Goal: Task Accomplishment & Management: Manage account settings

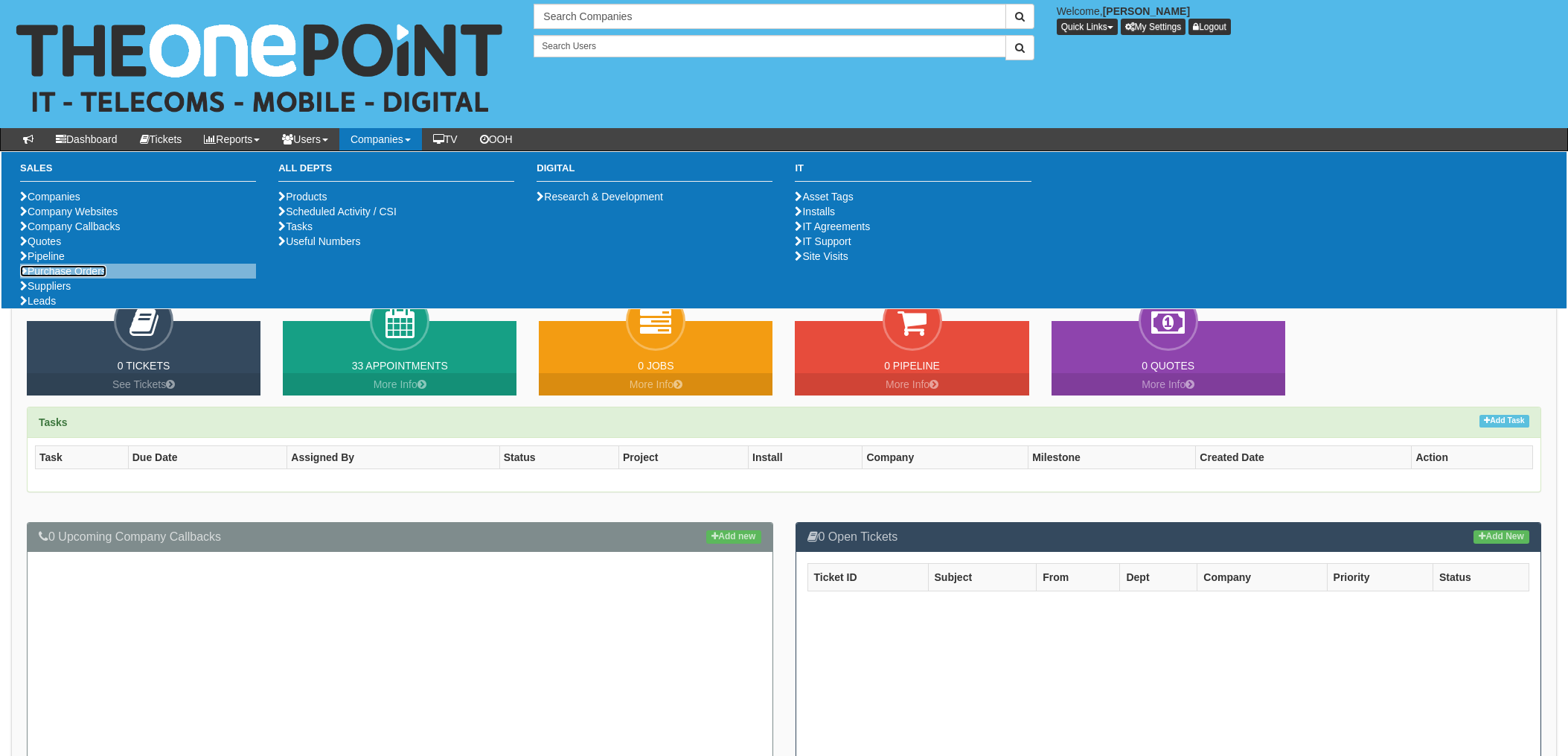
click at [67, 277] on link "Purchase Orders" at bounding box center [63, 271] width 86 height 12
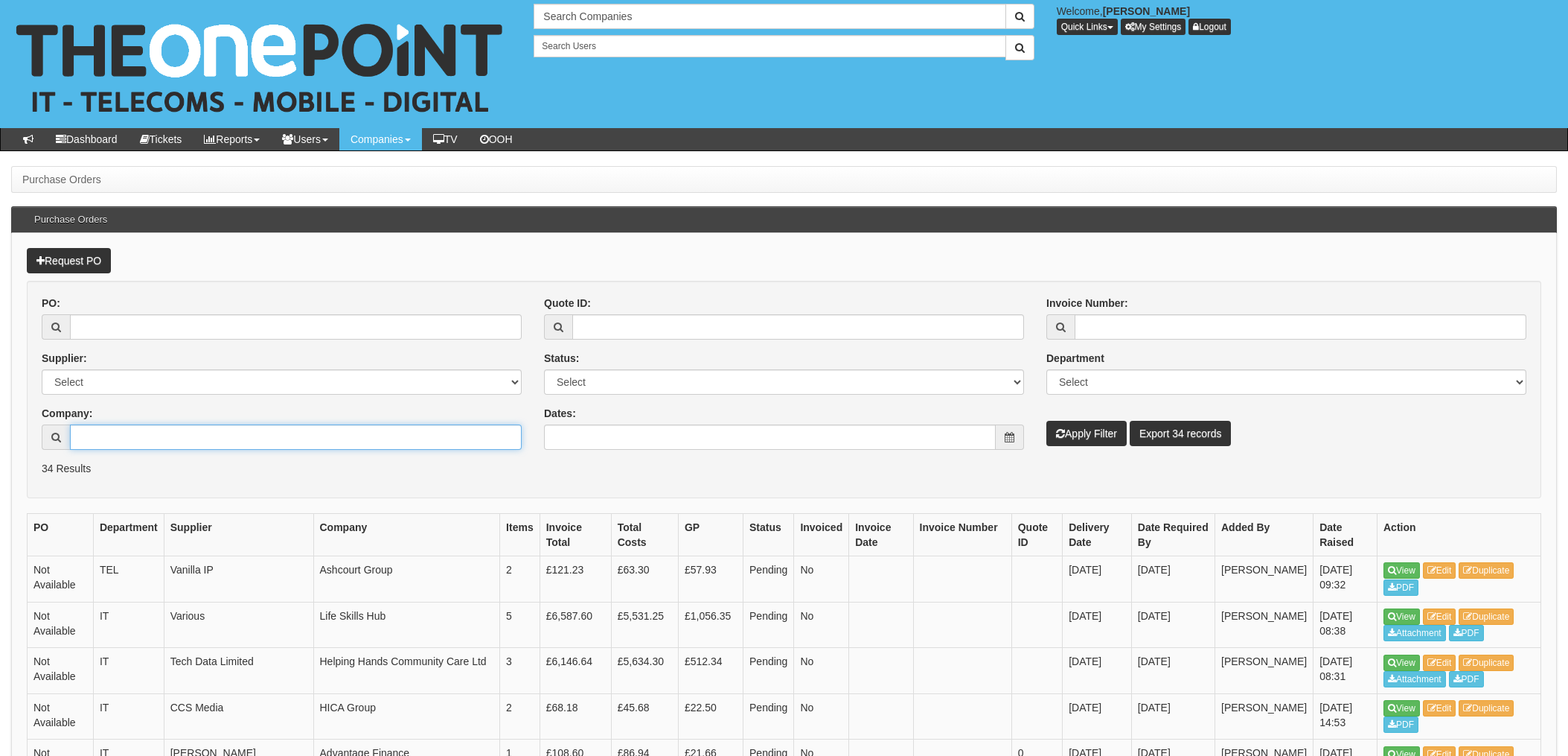
click at [156, 434] on input "Company:" at bounding box center [295, 437] width 452 height 26
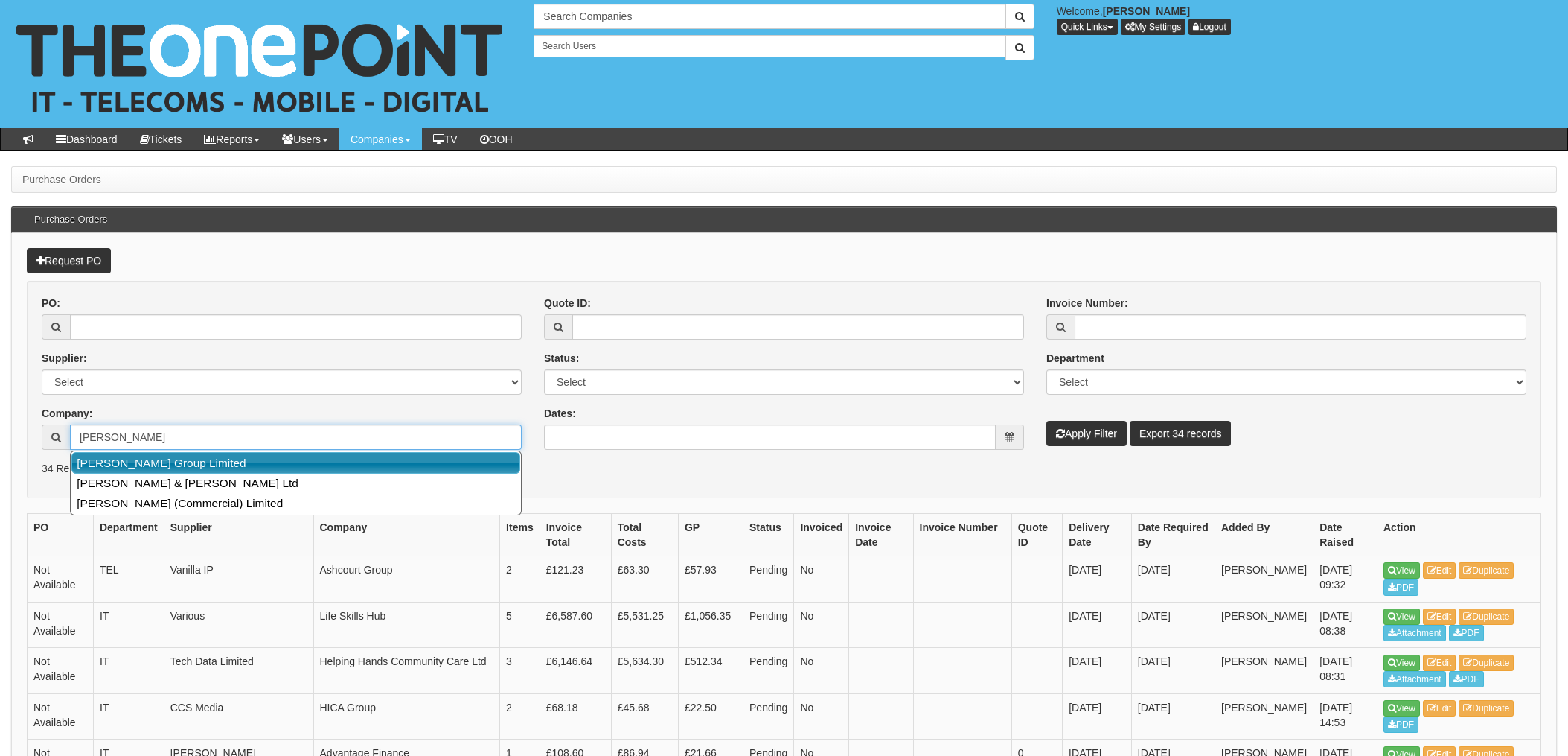
click at [170, 461] on link "Garness Group Limited" at bounding box center [296, 462] width 449 height 21
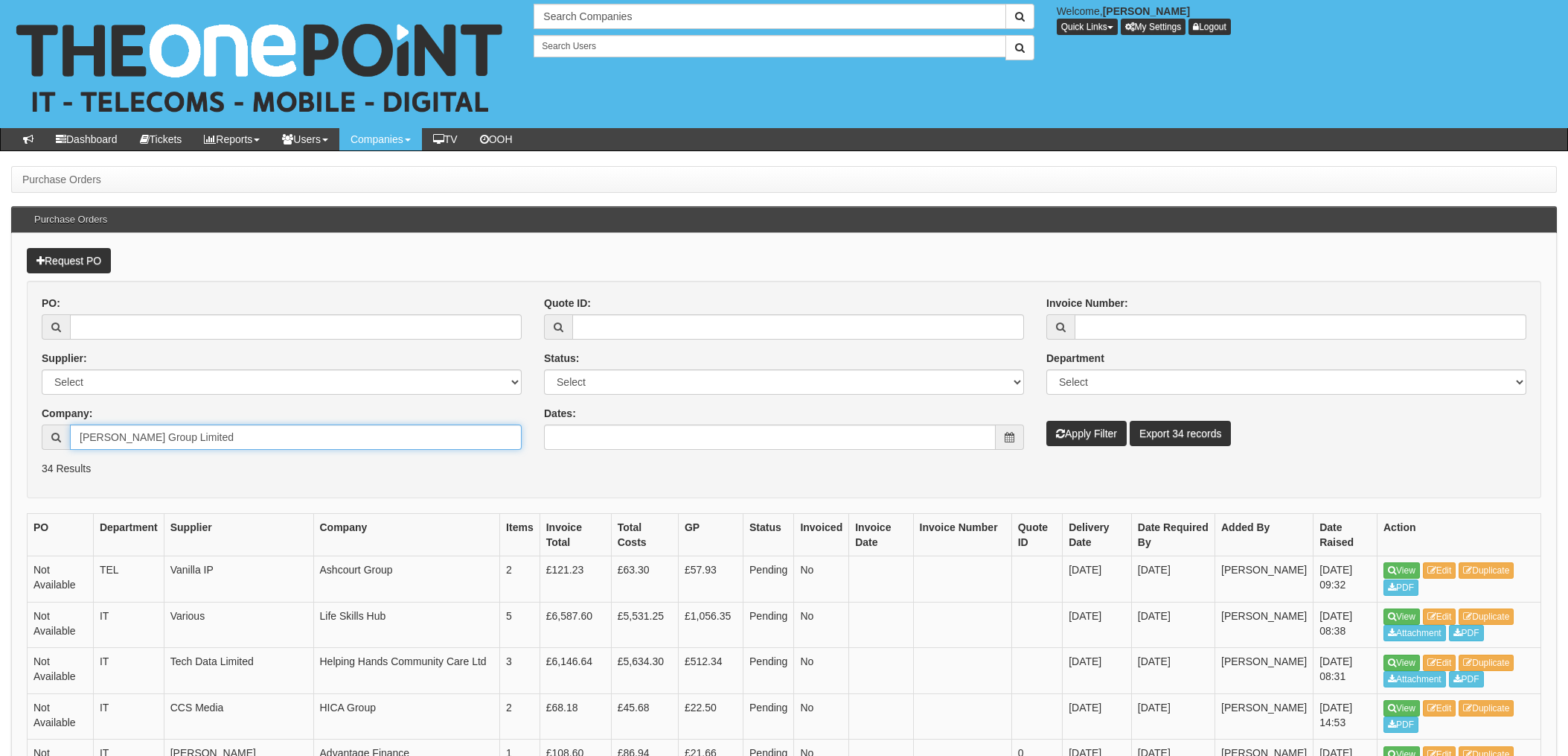
type input "Garness Group Limited"
click at [1097, 428] on button "Apply Filter" at bounding box center [1086, 433] width 80 height 26
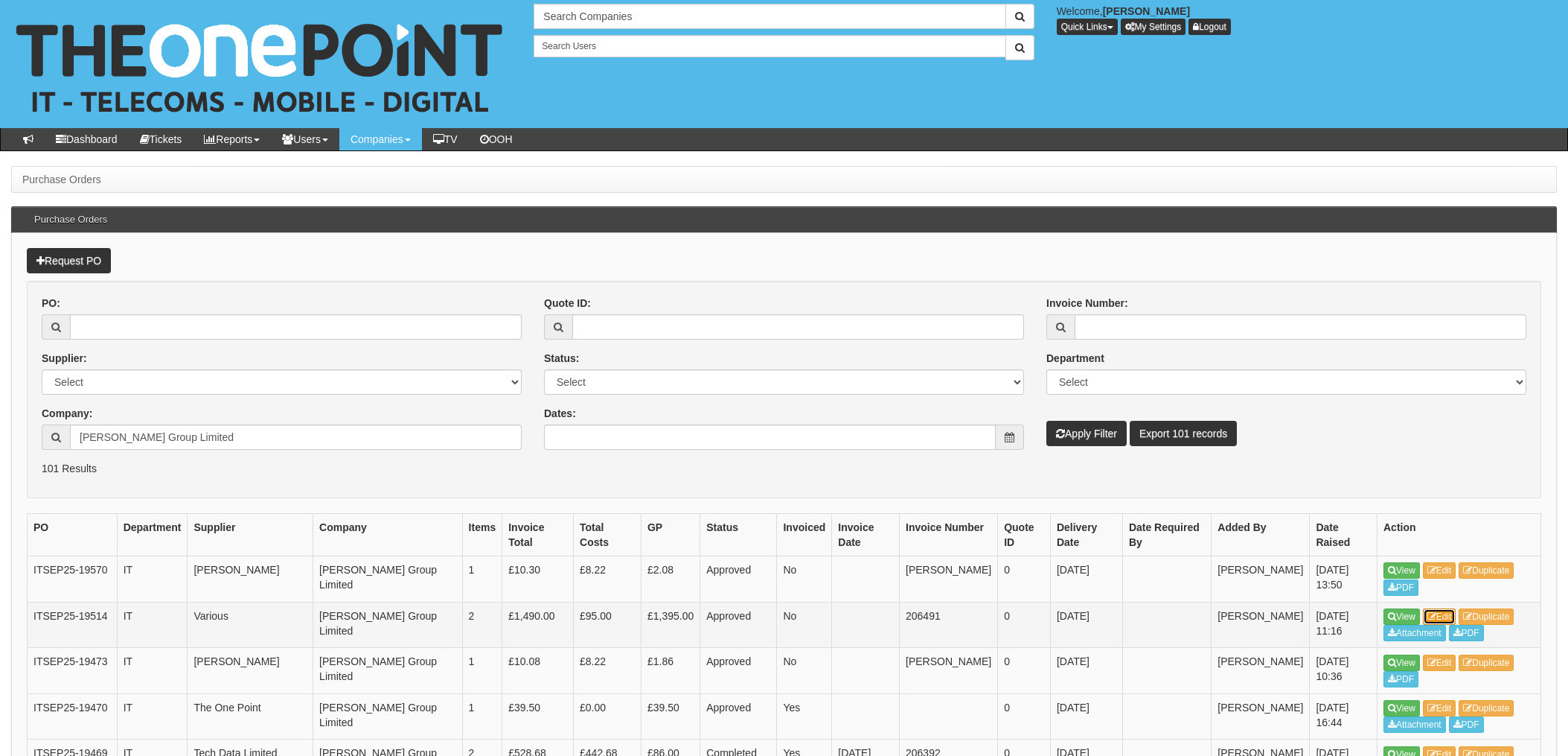
click at [1444, 617] on link "Edit" at bounding box center [1439, 616] width 33 height 16
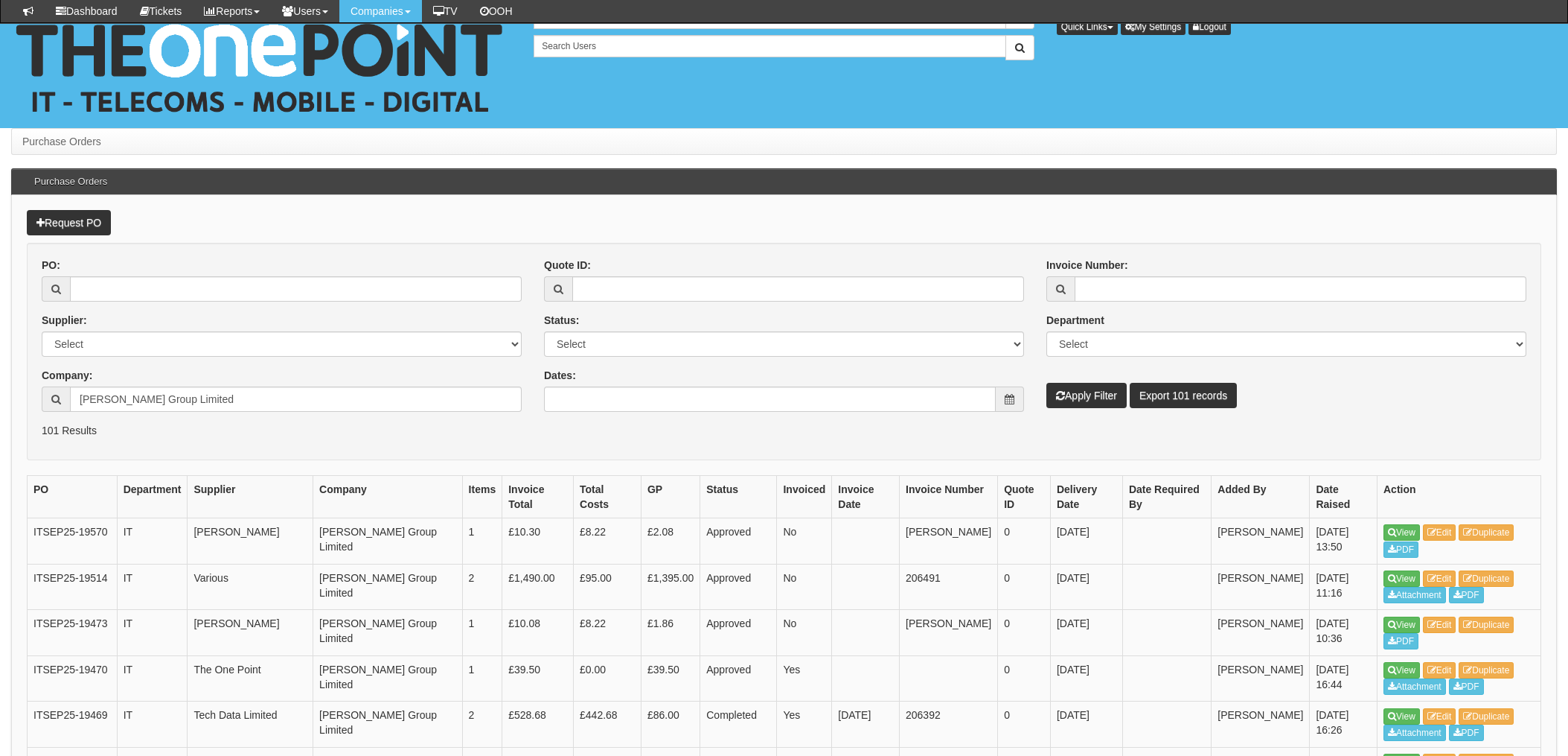
scroll to position [661, 0]
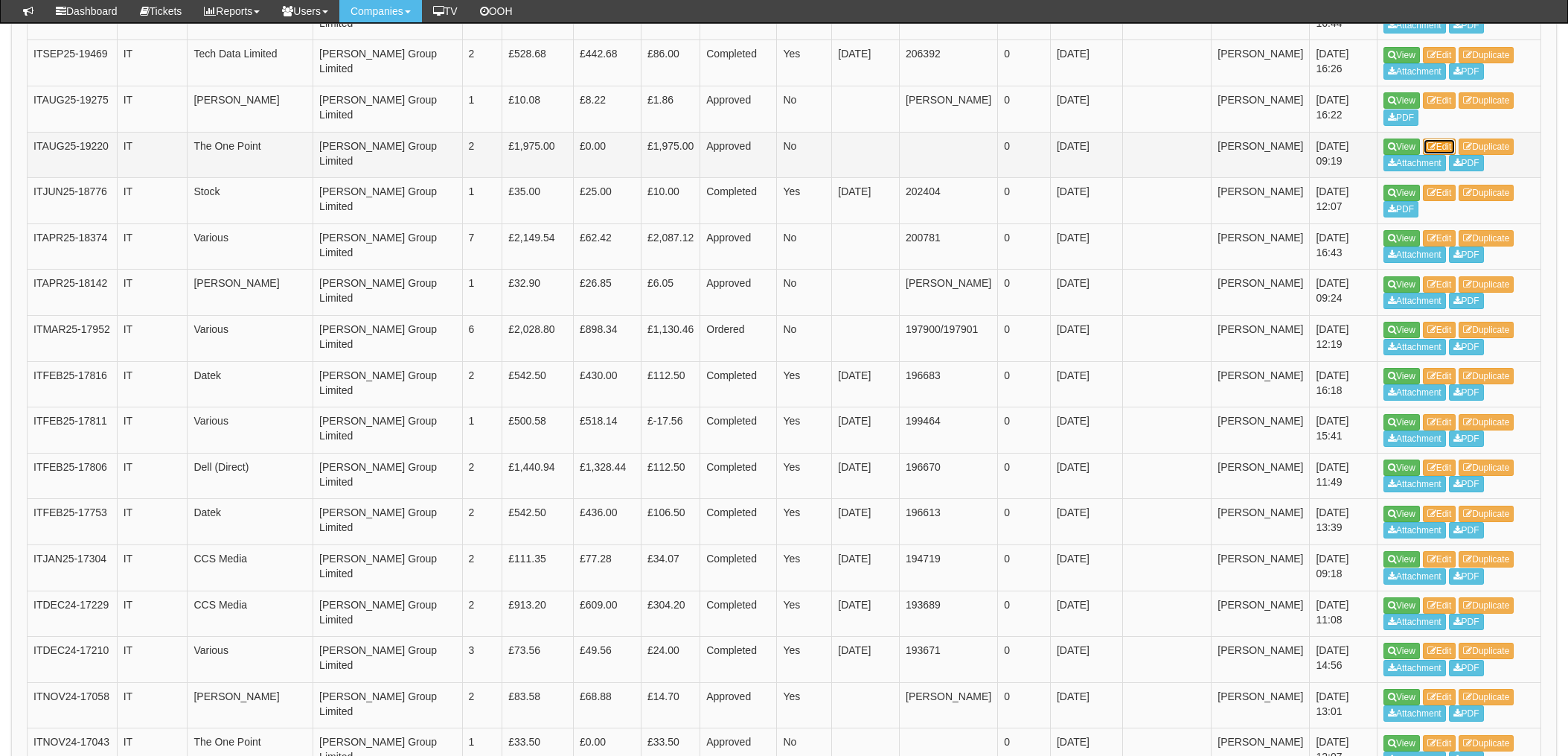
click at [1440, 144] on link "Edit" at bounding box center [1439, 146] width 33 height 16
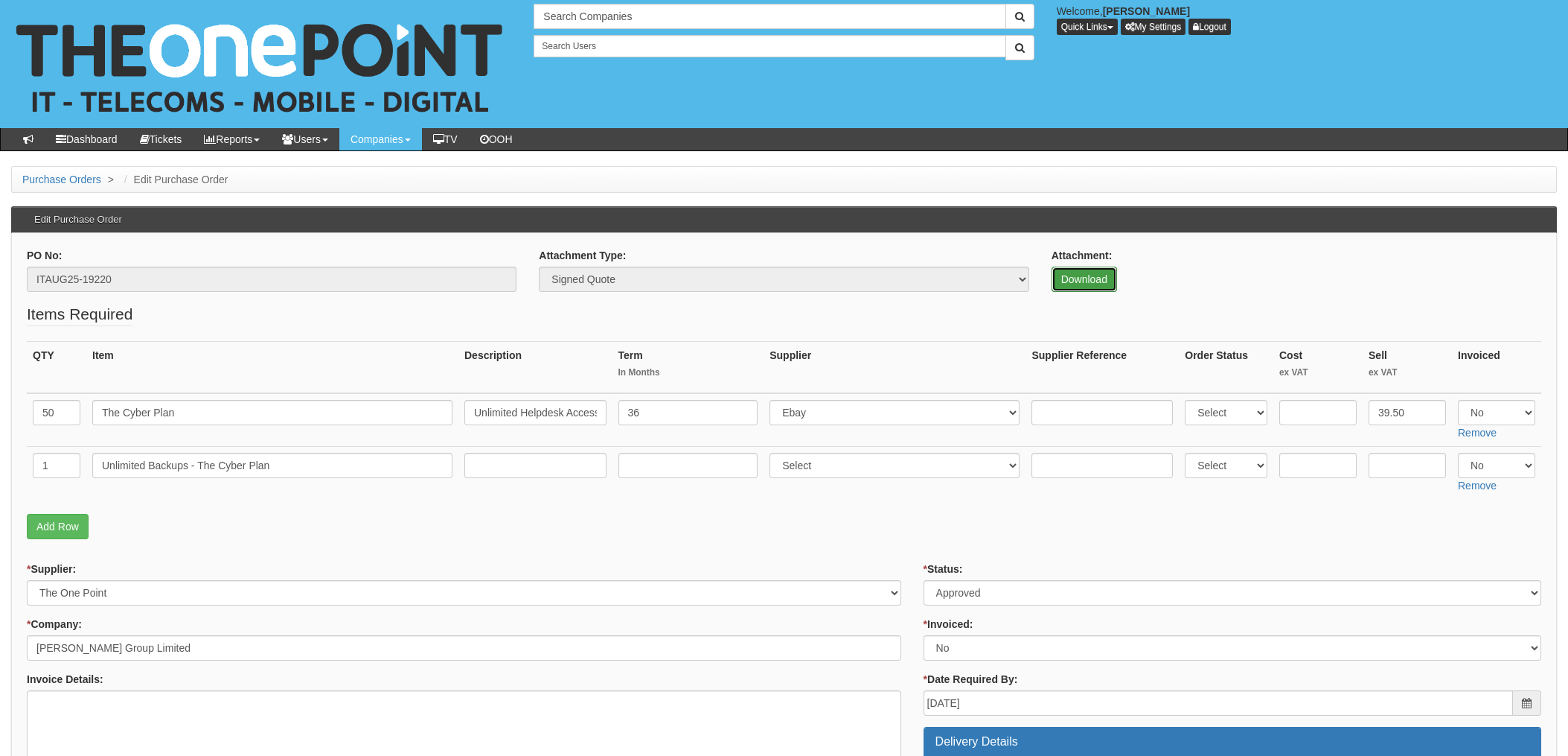
click at [1086, 273] on link "Download" at bounding box center [1084, 279] width 66 height 26
